Goal: Transaction & Acquisition: Download file/media

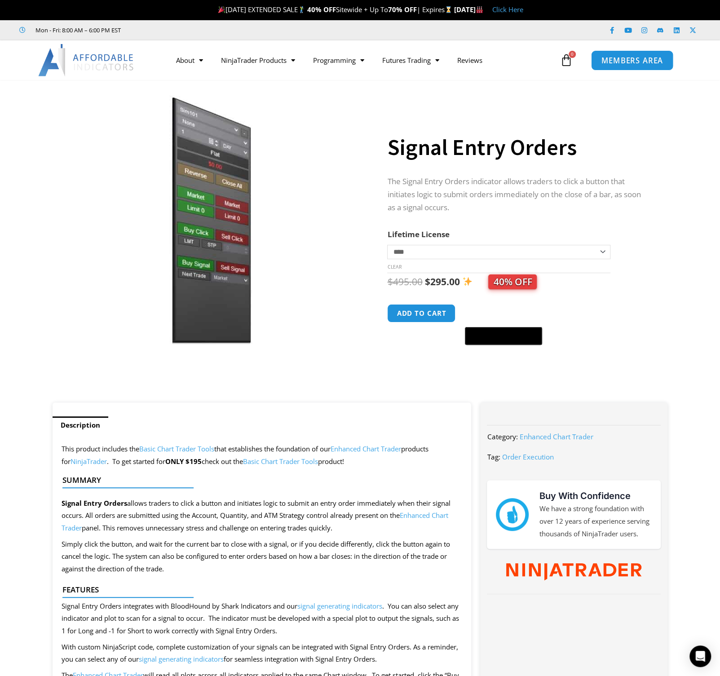
click at [633, 61] on span "MEMBERS AREA" at bounding box center [633, 61] width 62 height 8
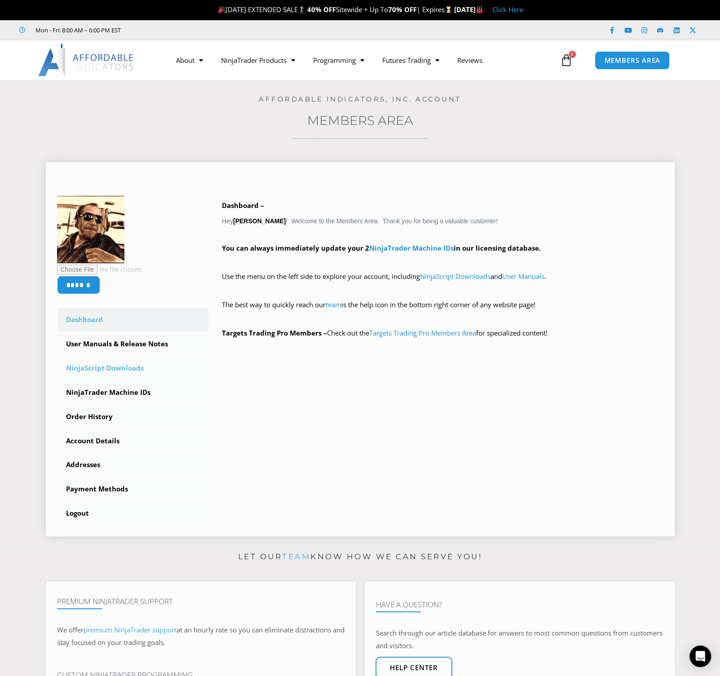
click at [121, 367] on link "NinjaScript Downloads" at bounding box center [133, 368] width 152 height 23
